Goal: Information Seeking & Learning: Learn about a topic

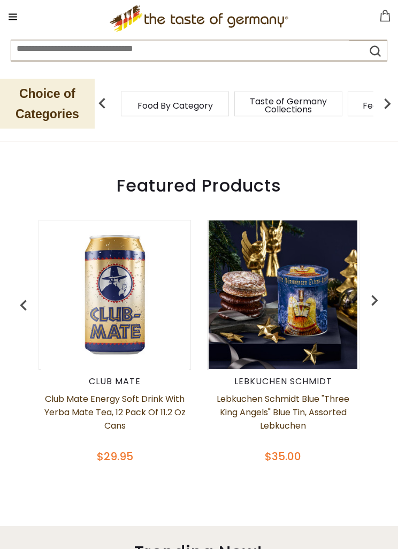
scroll to position [302, 0]
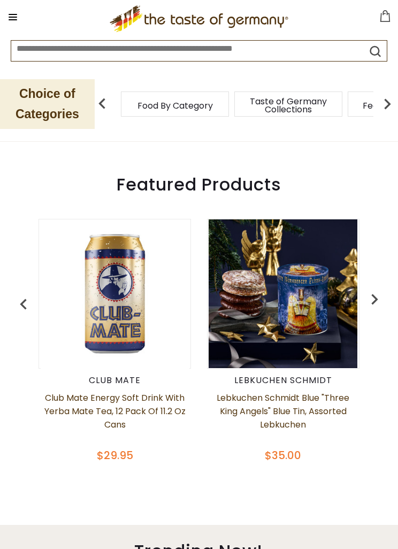
click at [366, 299] on img "button" at bounding box center [374, 298] width 21 height 21
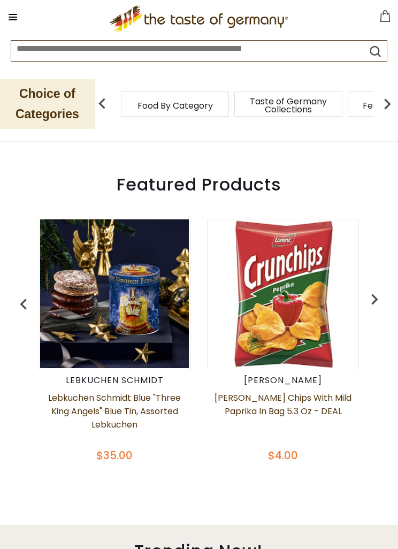
click at [376, 299] on img "button" at bounding box center [374, 298] width 21 height 21
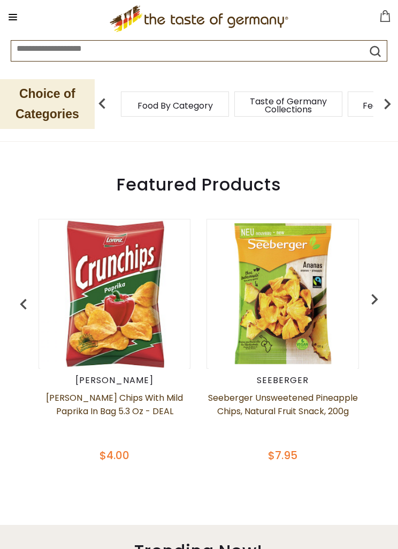
click at [368, 295] on img "button" at bounding box center [374, 298] width 21 height 21
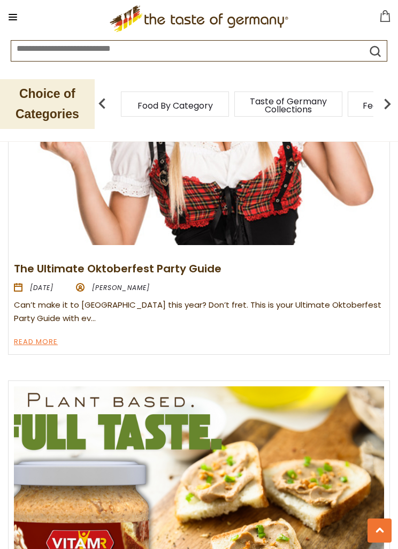
scroll to position [1270, 0]
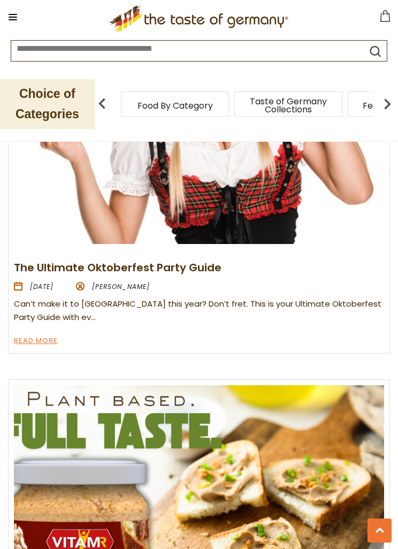
click at [30, 336] on link "Read More" at bounding box center [36, 341] width 44 height 13
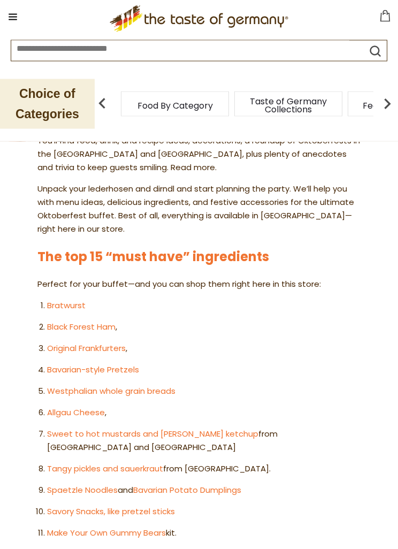
scroll to position [445, 0]
click at [121, 365] on link "Bavarian-style Pretzels" at bounding box center [93, 369] width 92 height 11
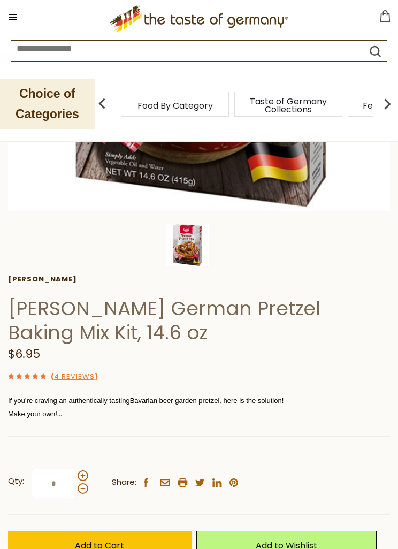
scroll to position [302, 0]
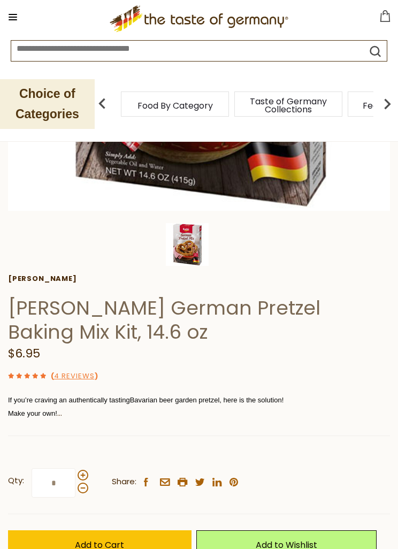
click at [249, 420] on p "The flour mix, food-grade lye and coarse salt are all included in the mix, just…" at bounding box center [199, 426] width 382 height 13
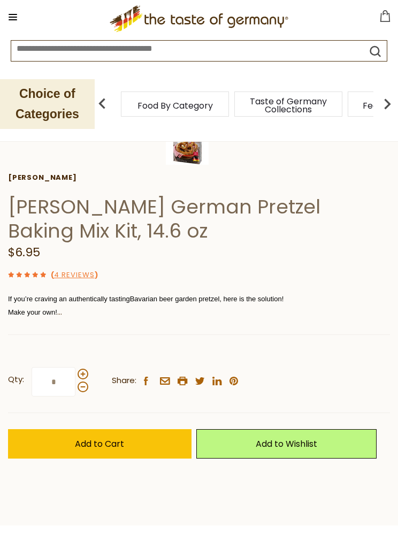
scroll to position [405, 0]
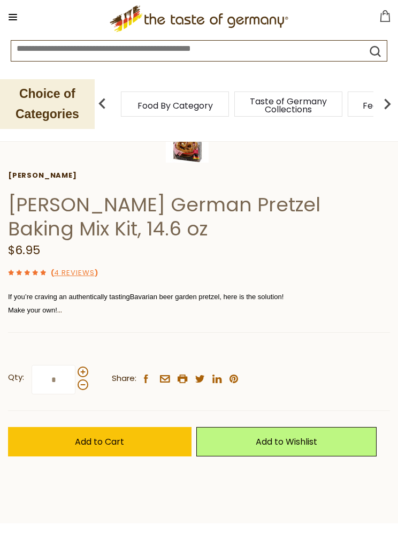
click at [303, 317] on p "The flour mix, food-grade lye and coarse salt are all included in the mix, just…" at bounding box center [199, 323] width 382 height 13
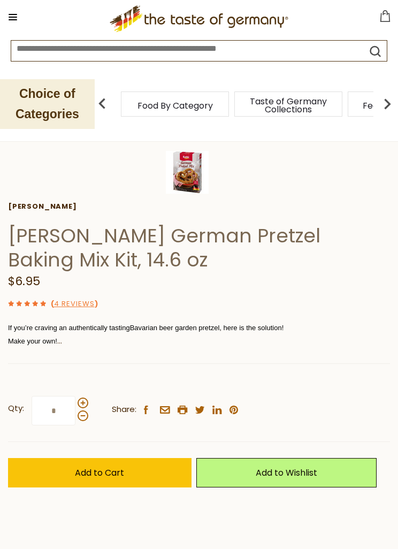
scroll to position [359, 0]
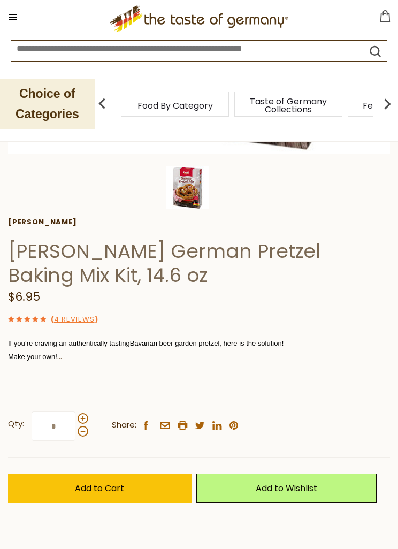
click at [147, 341] on span "avarian beer garden pretzel, here is the solution!" at bounding box center [208, 343] width 149 height 8
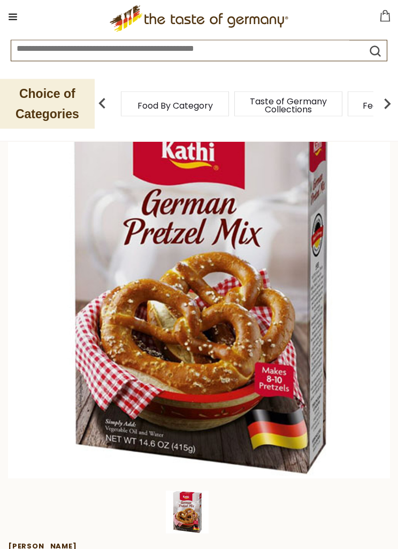
scroll to position [0, 0]
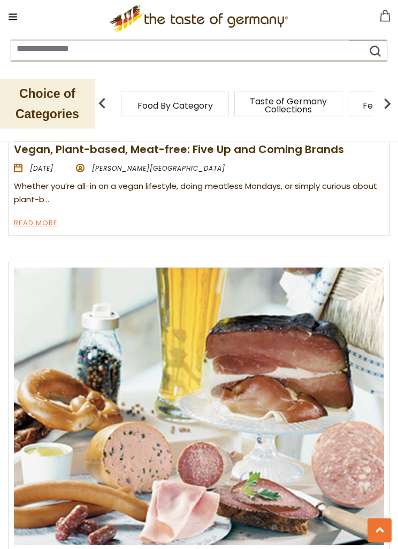
scroll to position [1802, 0]
